Goal: Use online tool/utility: Use online tool/utility

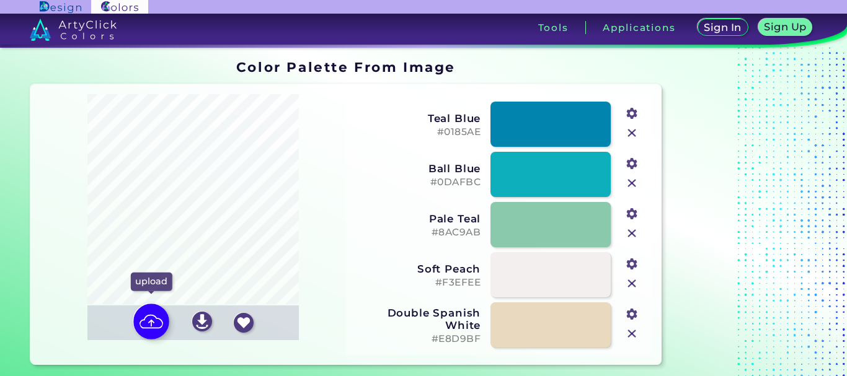
click at [154, 319] on img at bounding box center [151, 322] width 36 height 36
click at [0, 0] on input "file" at bounding box center [0, 0] width 0 height 0
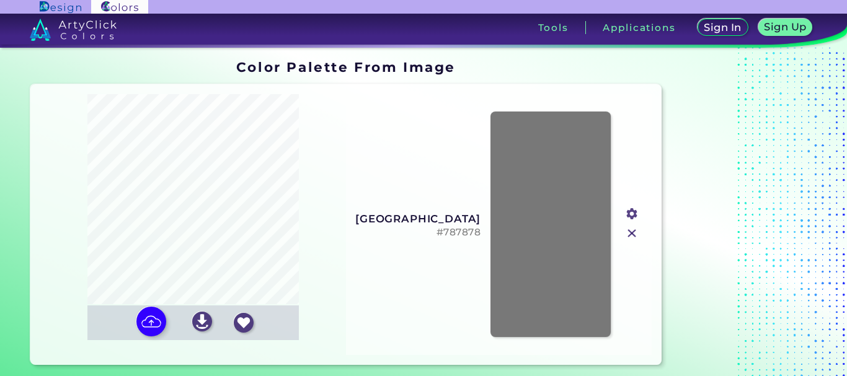
click at [461, 219] on h3 "[GEOGRAPHIC_DATA]" at bounding box center [417, 219] width 127 height 12
click at [460, 234] on h5 "#787878" at bounding box center [417, 233] width 127 height 12
click at [162, 321] on img at bounding box center [151, 322] width 36 height 36
click at [0, 0] on input "file" at bounding box center [0, 0] width 0 height 0
type input "#d7ff00"
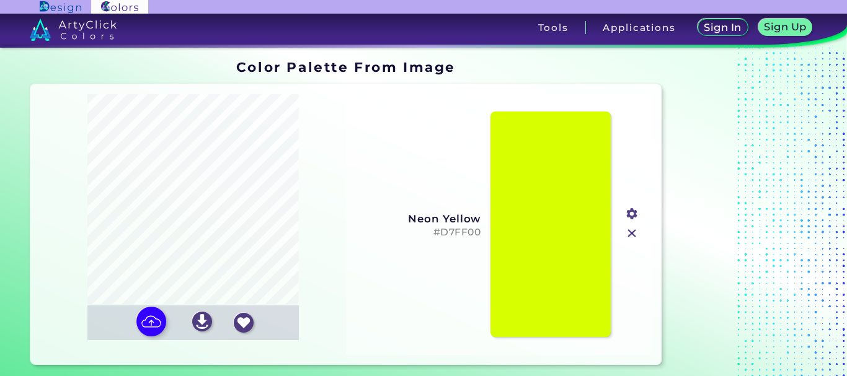
click at [456, 218] on h3 "Neon Yellow" at bounding box center [417, 219] width 127 height 12
click at [456, 233] on h5 "#D7FF00" at bounding box center [417, 233] width 127 height 12
